Goal: Transaction & Acquisition: Purchase product/service

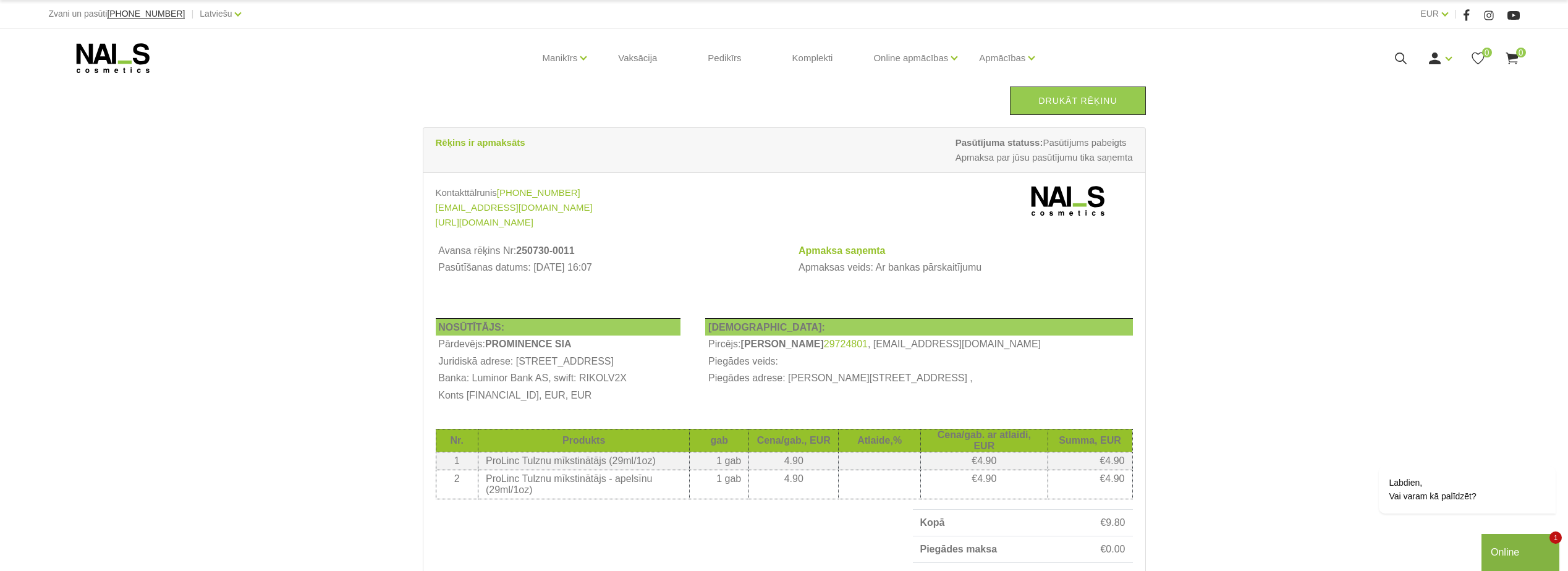
click at [681, 381] on th "Banka: Luminor Bank AS, swift: RIKOLV2X" at bounding box center [558, 379] width 246 height 18
click at [681, 336] on th "NOSŪTĪTĀJS:" at bounding box center [558, 327] width 246 height 18
click at [705, 334] on th at bounding box center [693, 327] width 25 height 18
click at [811, 312] on div "Kontakttālrunis +37120446646 veikals@naiscosmetics.lv https://nailscosmetics.lv…" at bounding box center [784, 440] width 722 height 534
click at [795, 291] on th at bounding box center [783, 285] width 25 height 18
